Goal: Check status

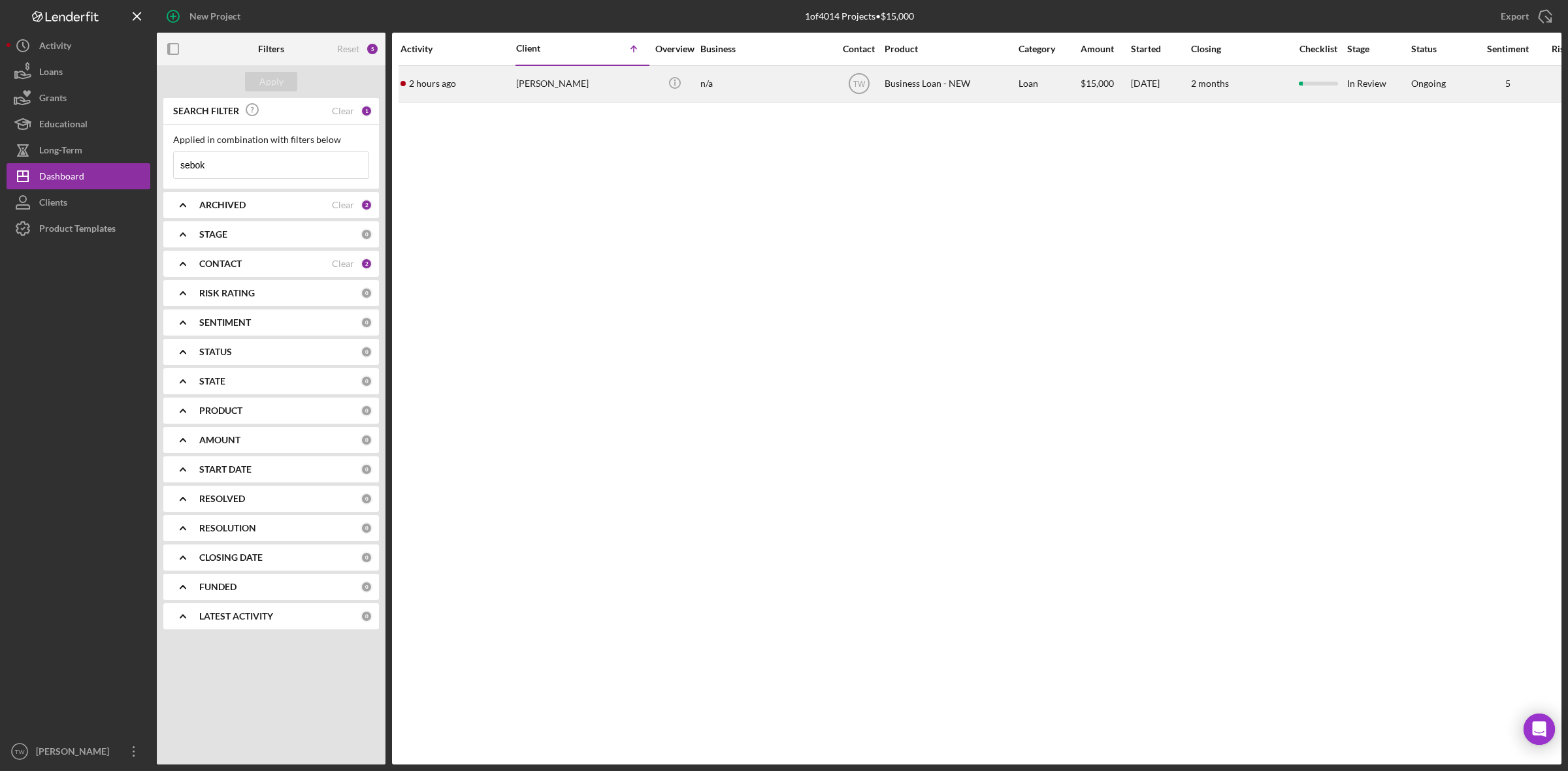
click at [550, 80] on div "[PERSON_NAME]" at bounding box center [581, 83] width 131 height 34
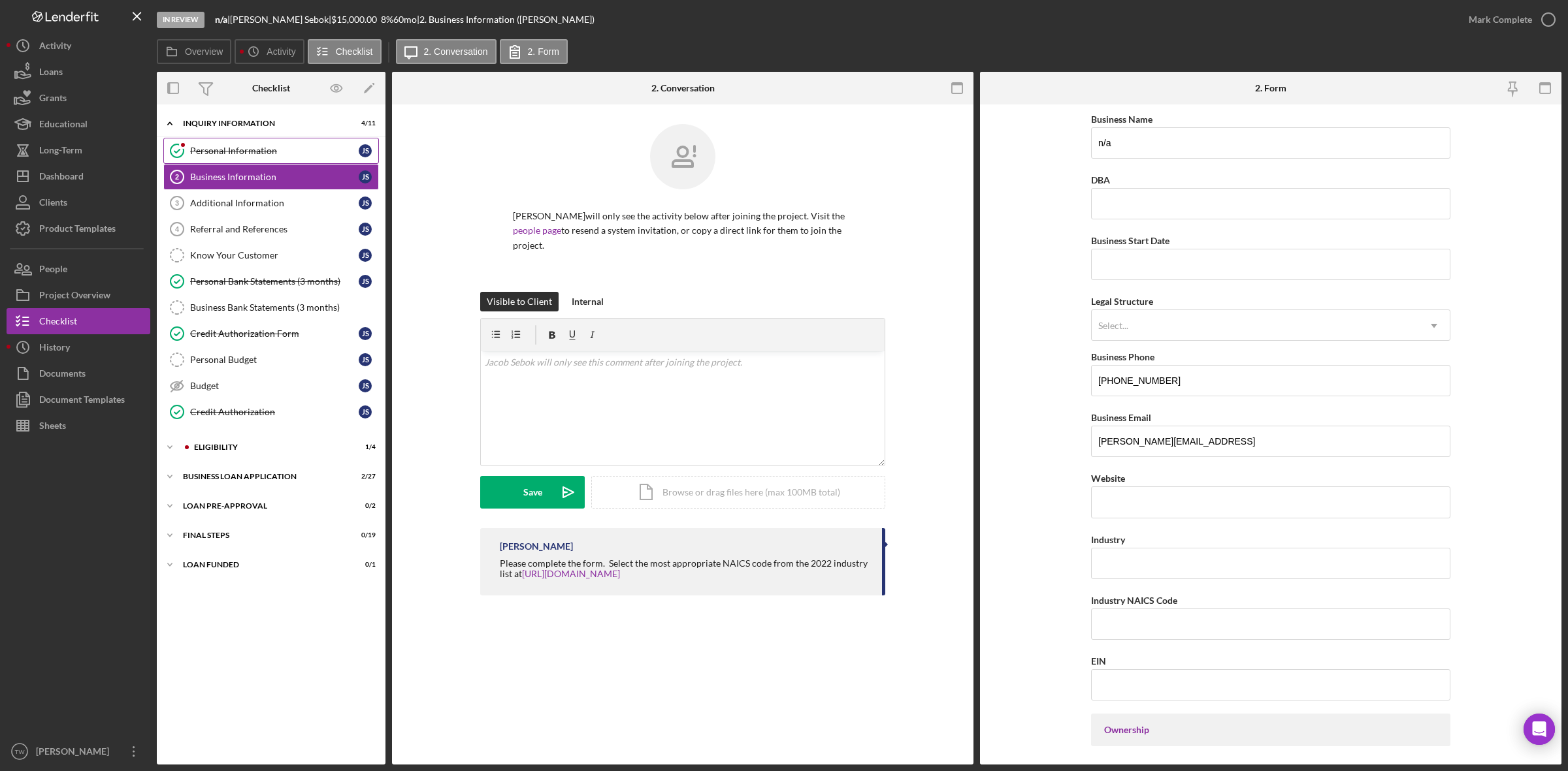
click at [229, 146] on div "Personal Information" at bounding box center [274, 151] width 168 height 11
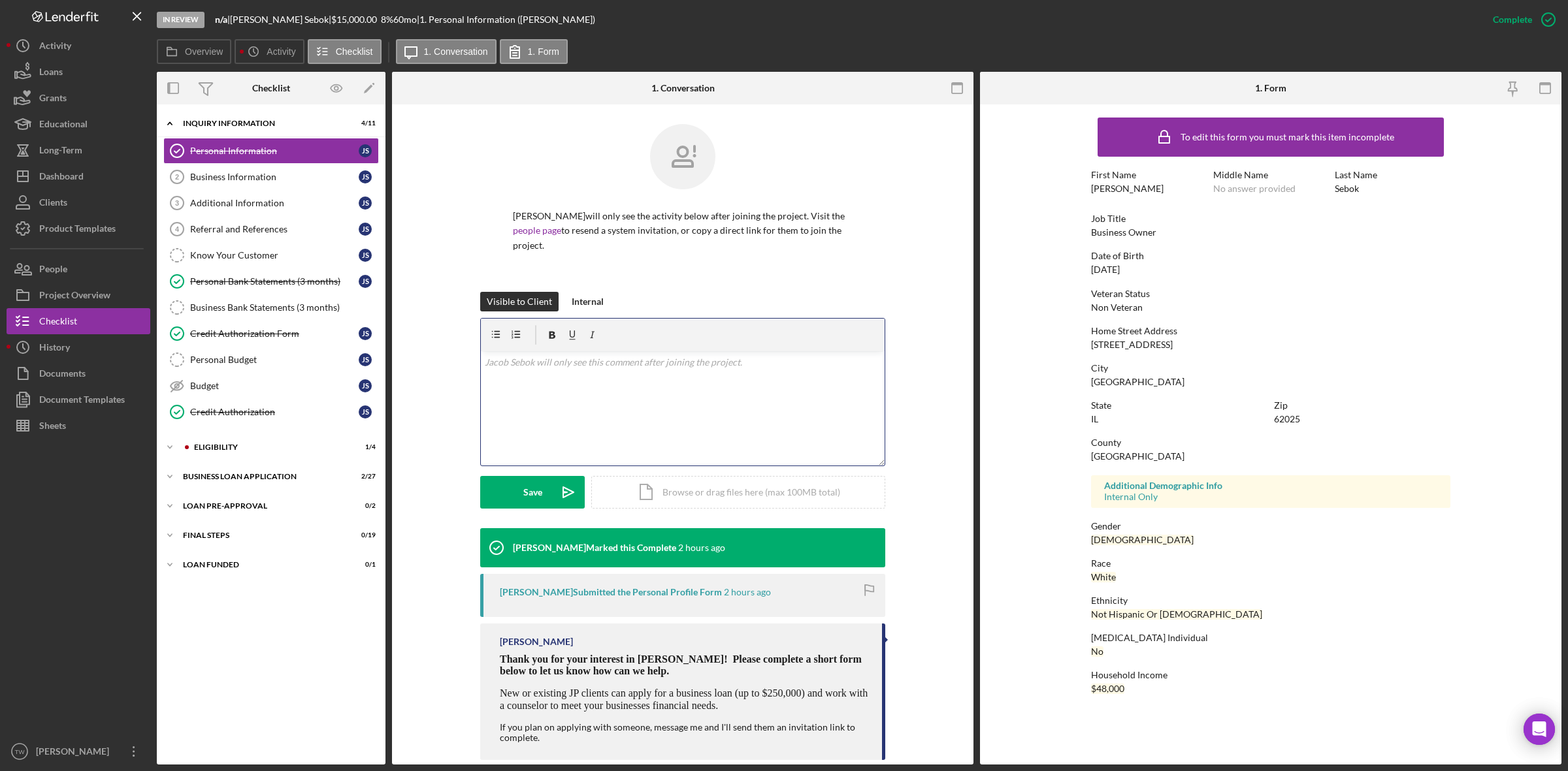
click at [667, 411] on div "v Color teal Color pink Remove color Add row above Add row below Add column bef…" at bounding box center [683, 409] width 404 height 115
click at [255, 442] on div "Icon/Expander ELIGIBILITY 1 / 4" at bounding box center [271, 447] width 229 height 26
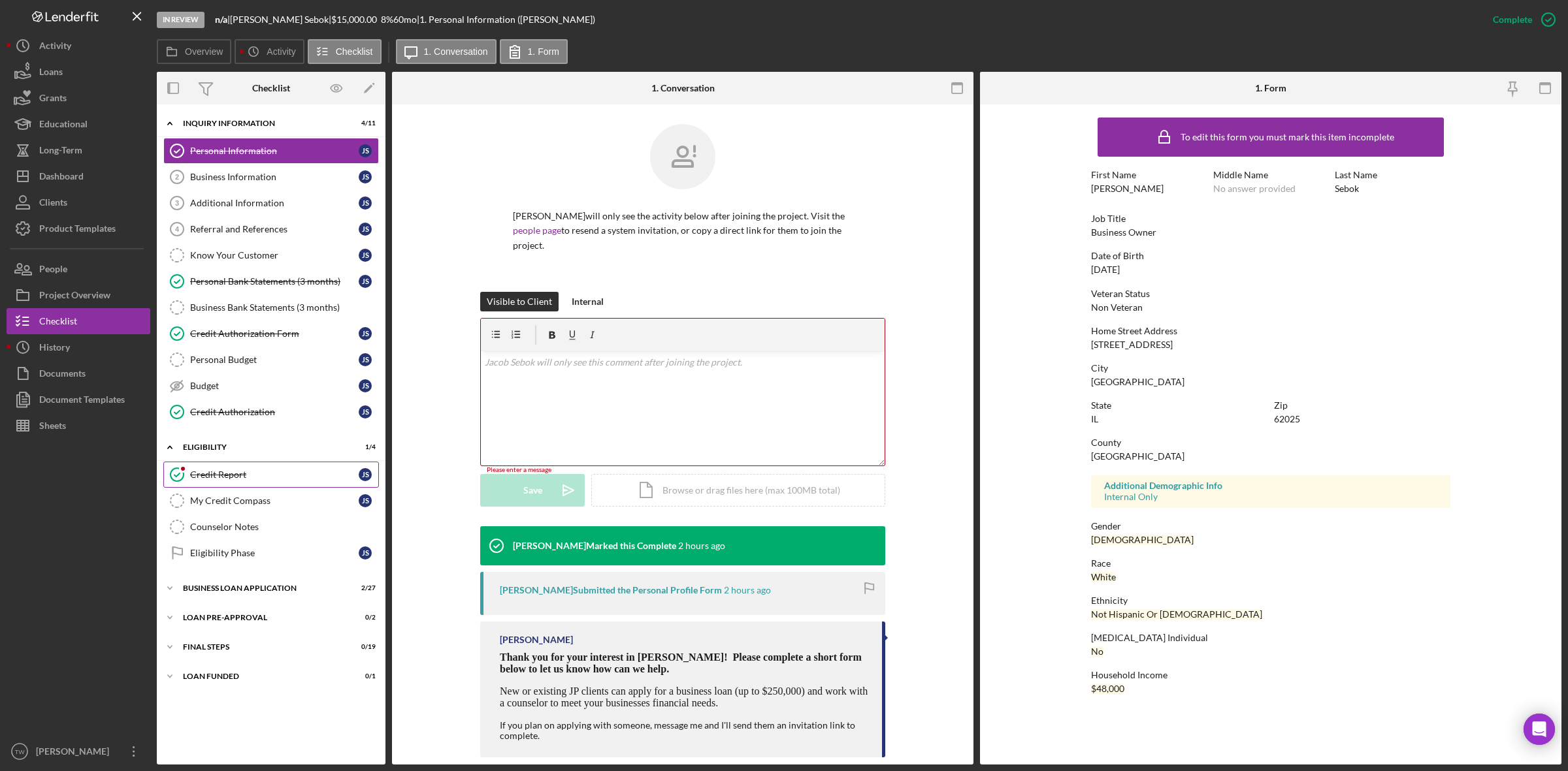
click at [252, 488] on link "Credit Report Credit Report J S" at bounding box center [271, 475] width 216 height 26
